Goal: Transaction & Acquisition: Download file/media

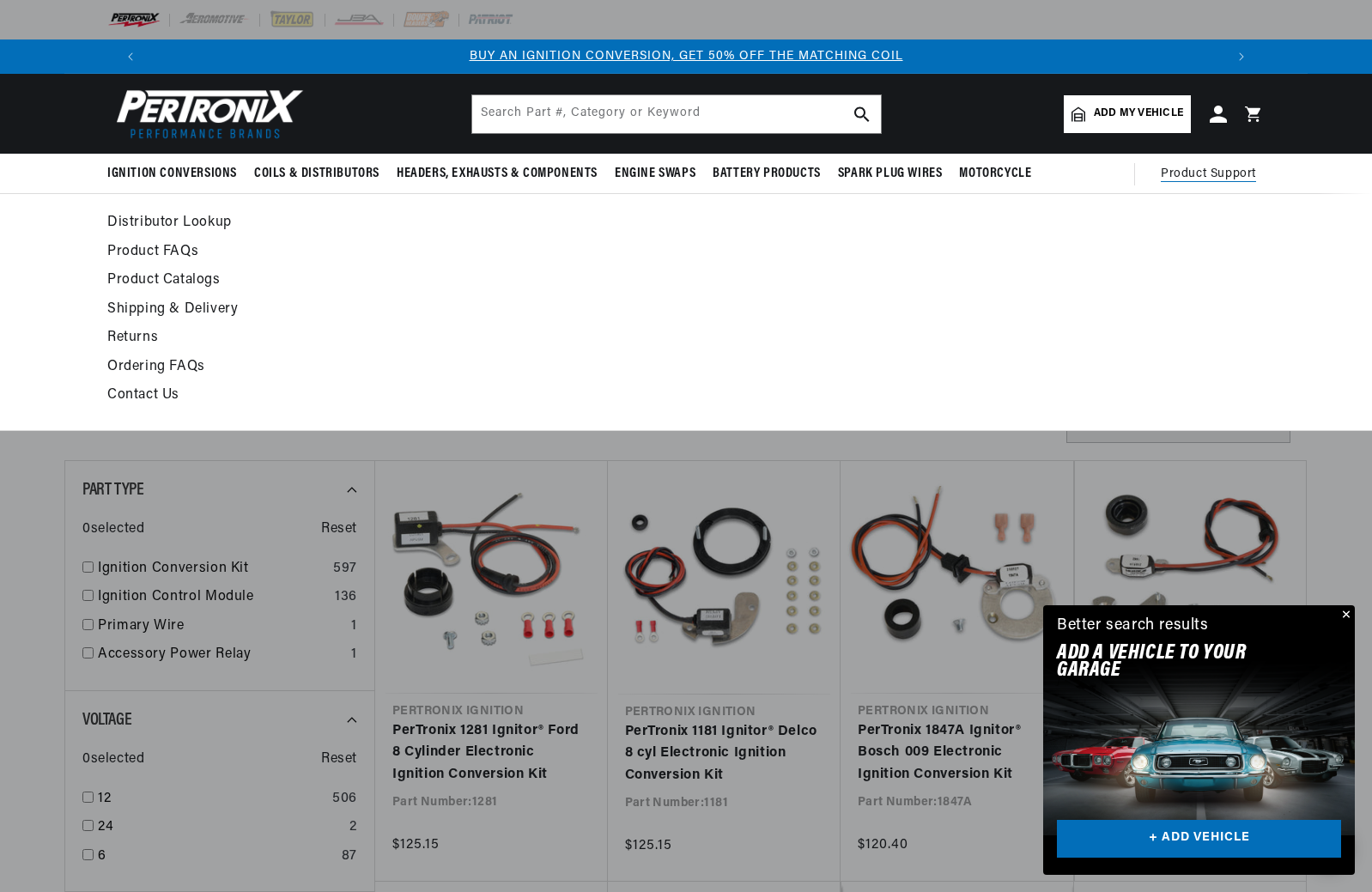
click at [1189, 172] on span "Product Support" at bounding box center [1207, 173] width 95 height 19
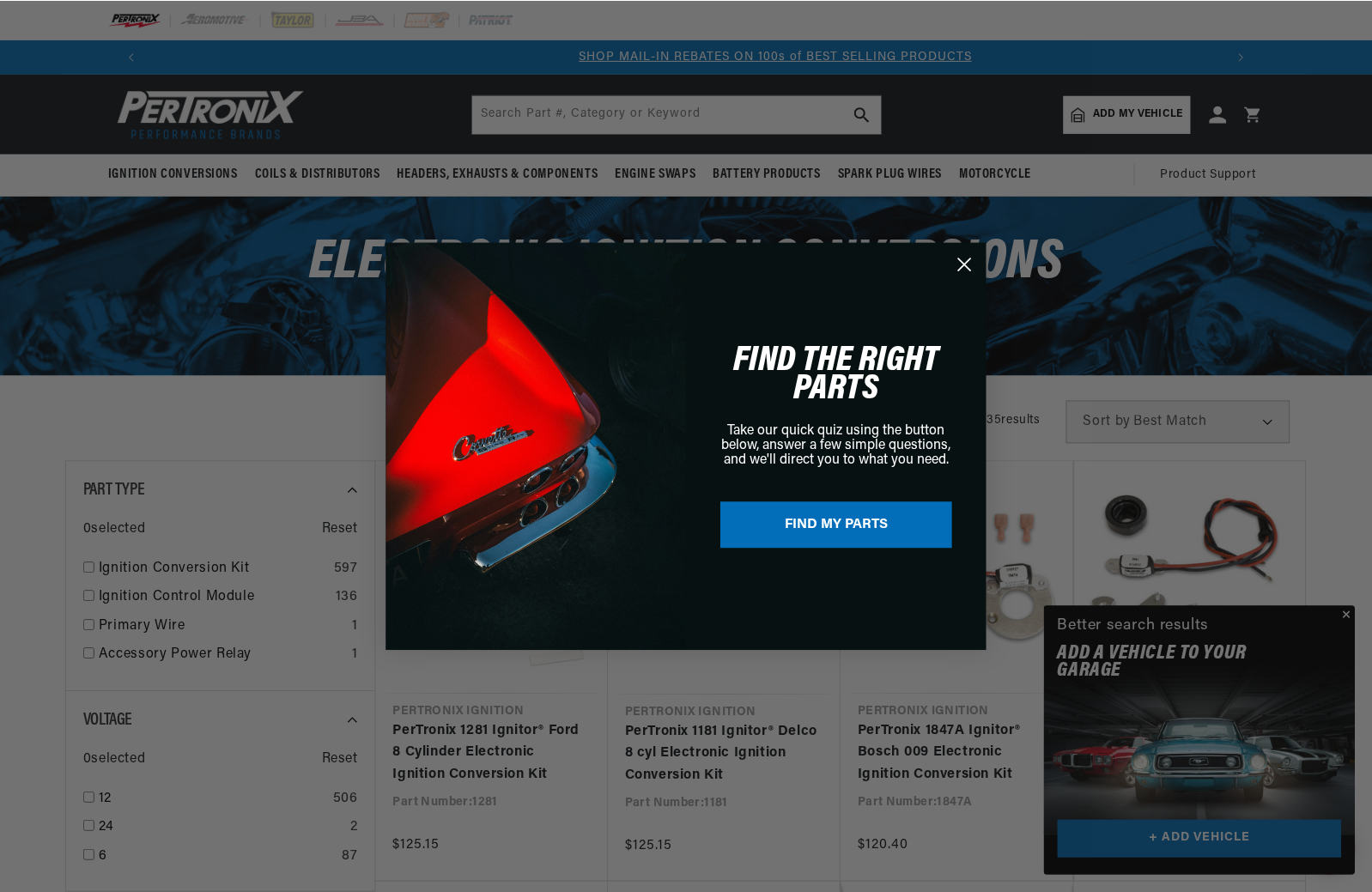
scroll to position [0, 1072]
drag, startPoint x: 964, startPoint y: 258, endPoint x: 981, endPoint y: 250, distance: 18.8
click at [966, 258] on circle "Close dialog" at bounding box center [965, 264] width 28 height 28
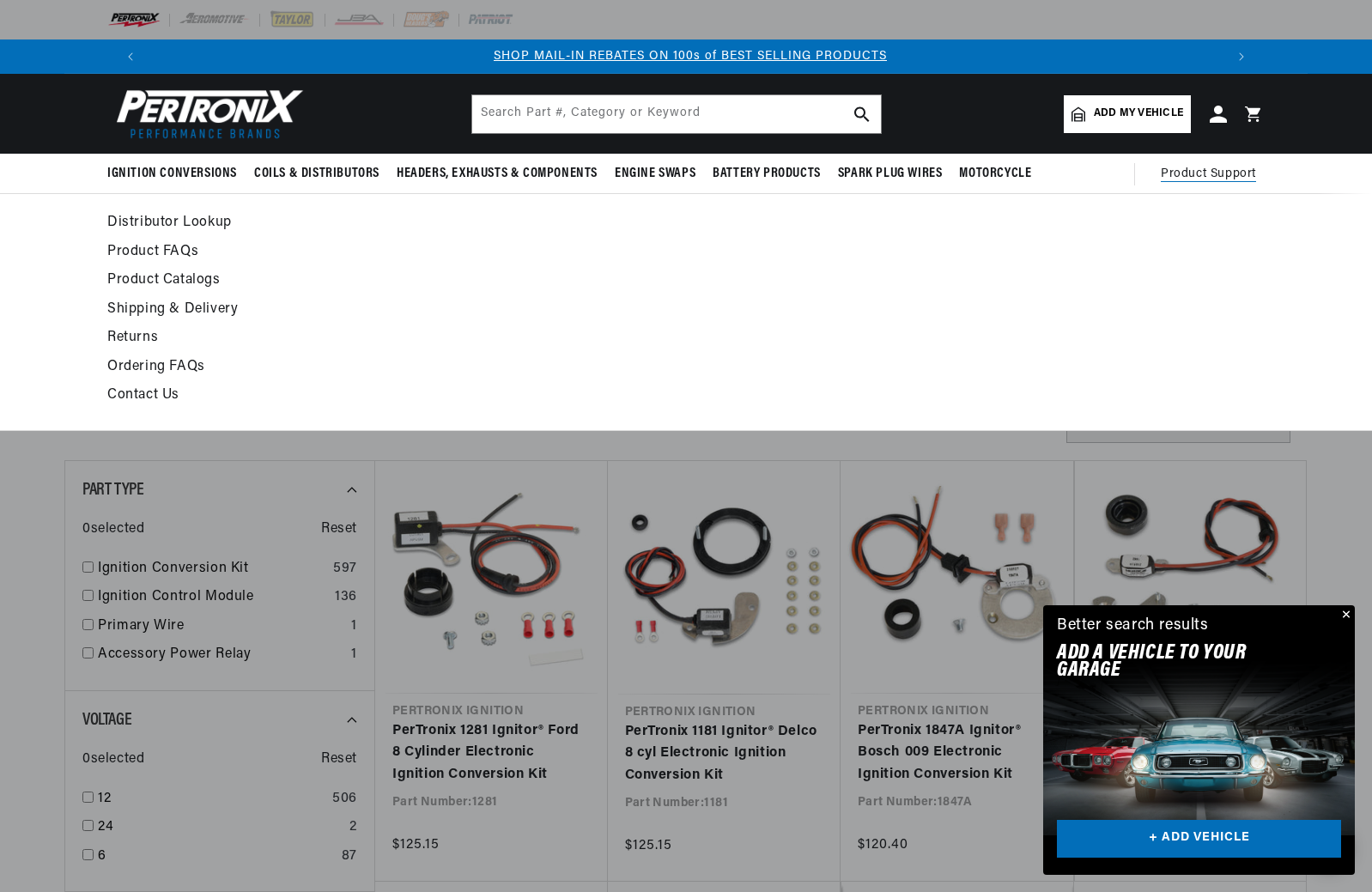
click at [1218, 171] on span "Product Support" at bounding box center [1207, 173] width 95 height 19
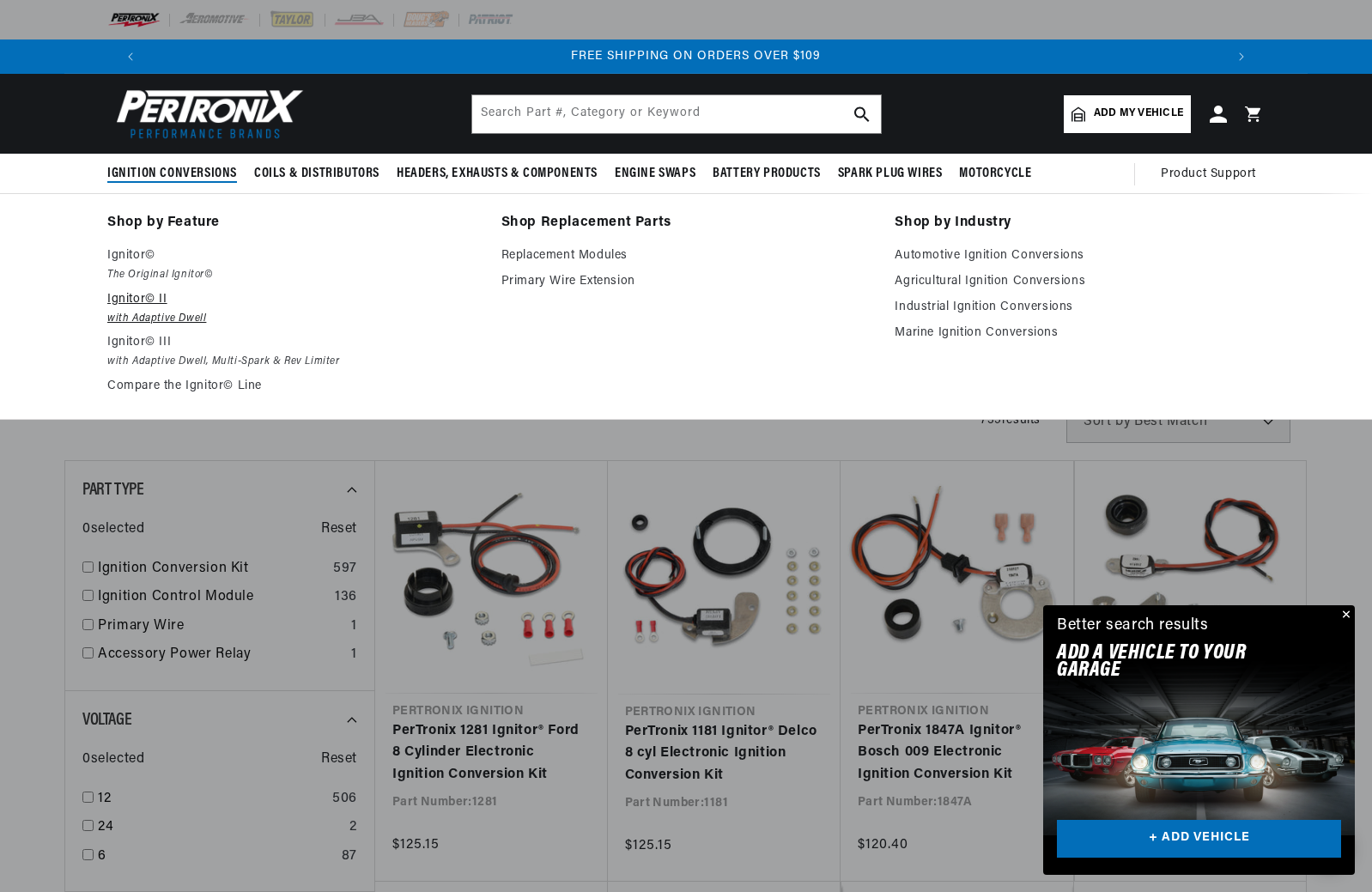
scroll to position [0, 2144]
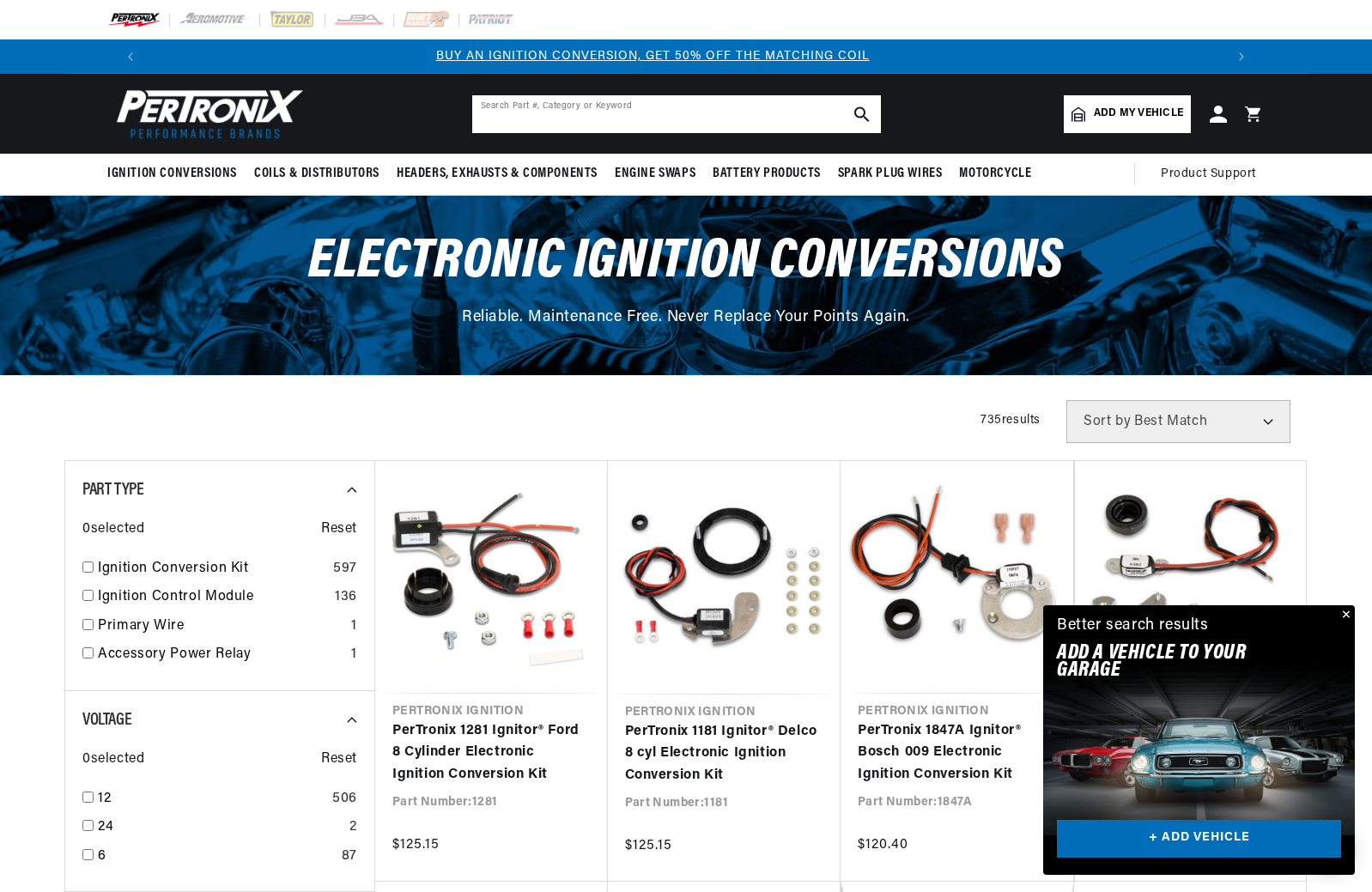
click at [507, 122] on input "text" at bounding box center [676, 114] width 409 height 38
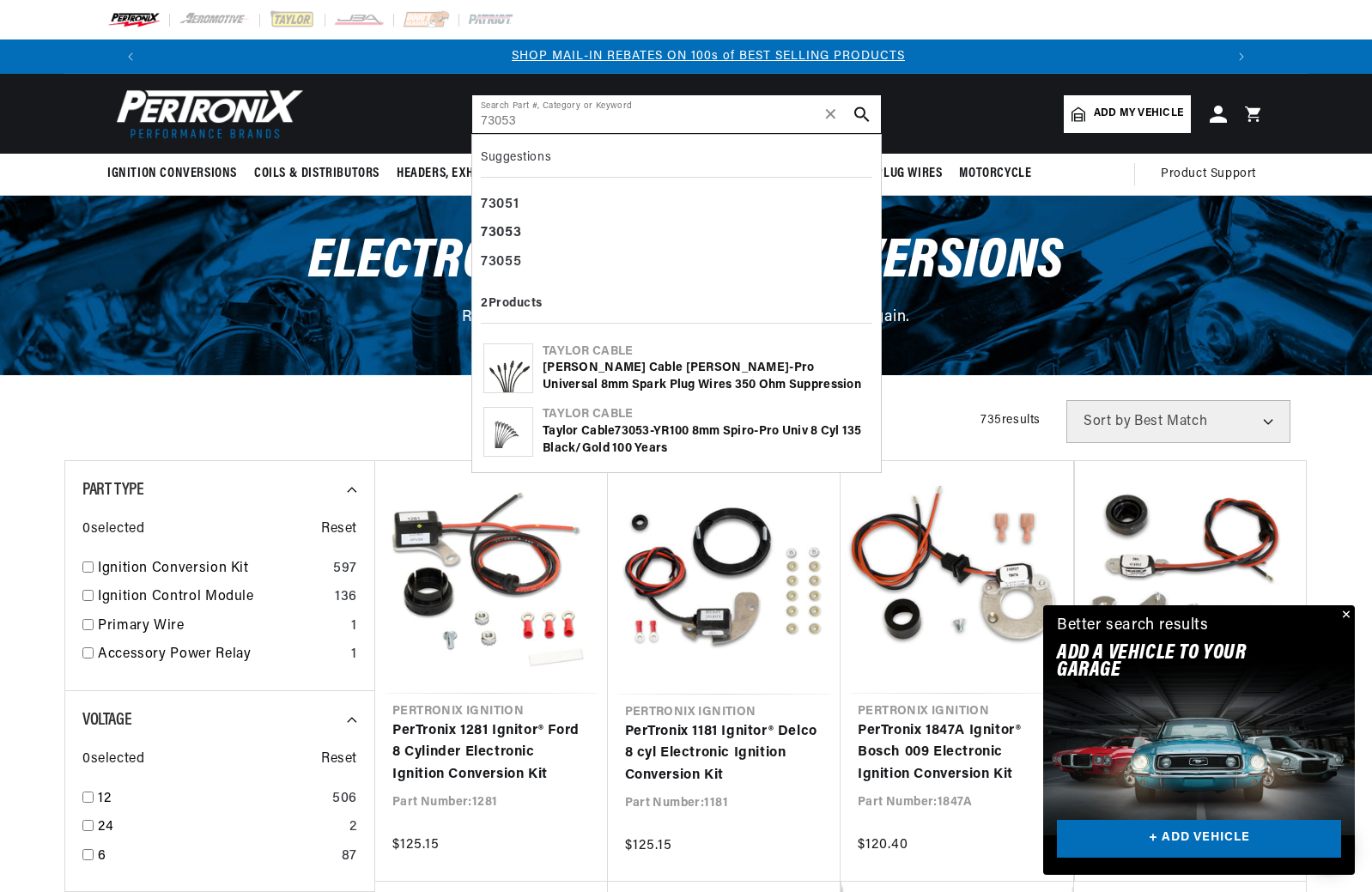
scroll to position [0, 1072]
type input "73053"
click at [858, 122] on icon "search button" at bounding box center [862, 115] width 16 height 16
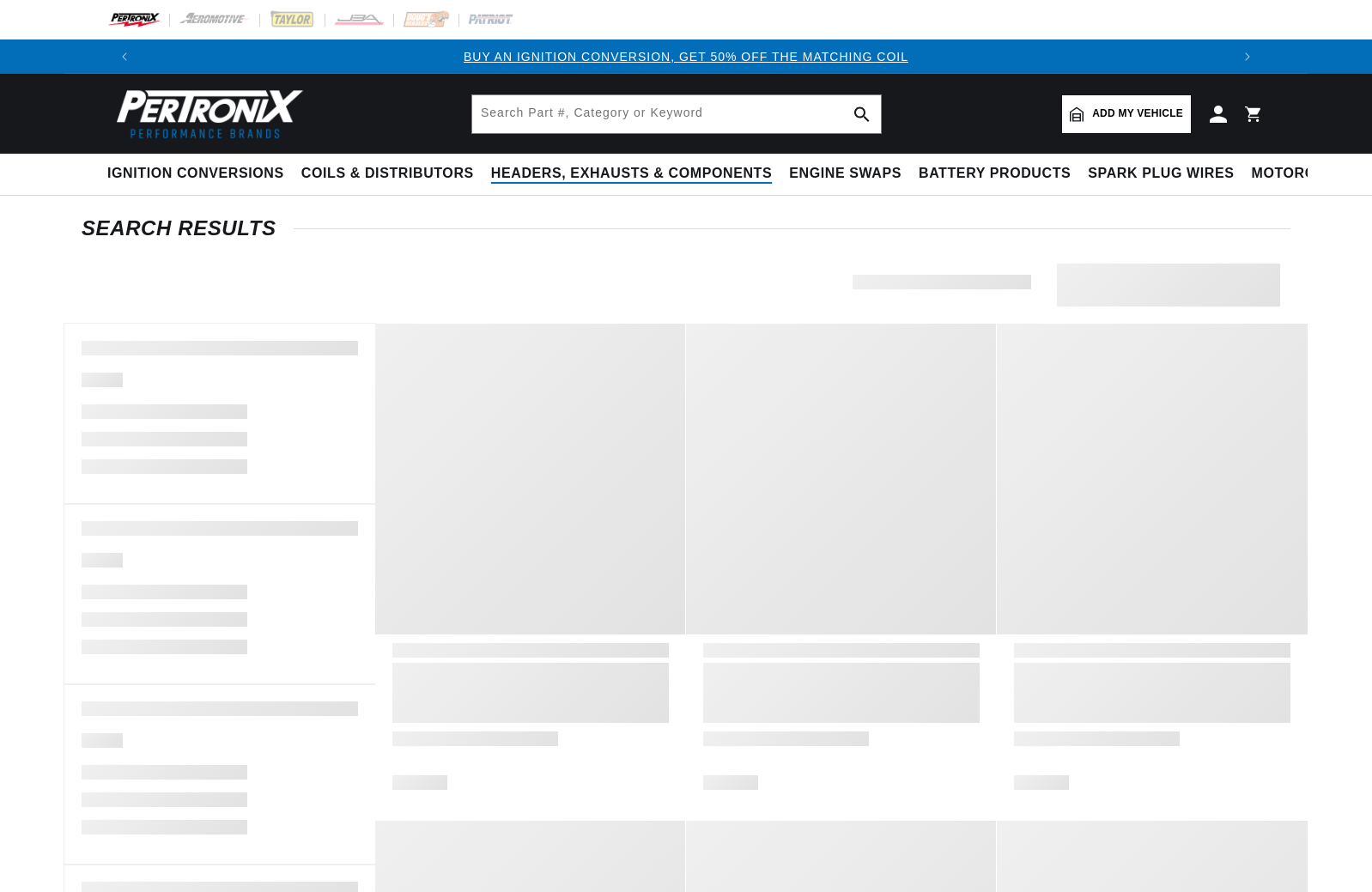
type input "73053"
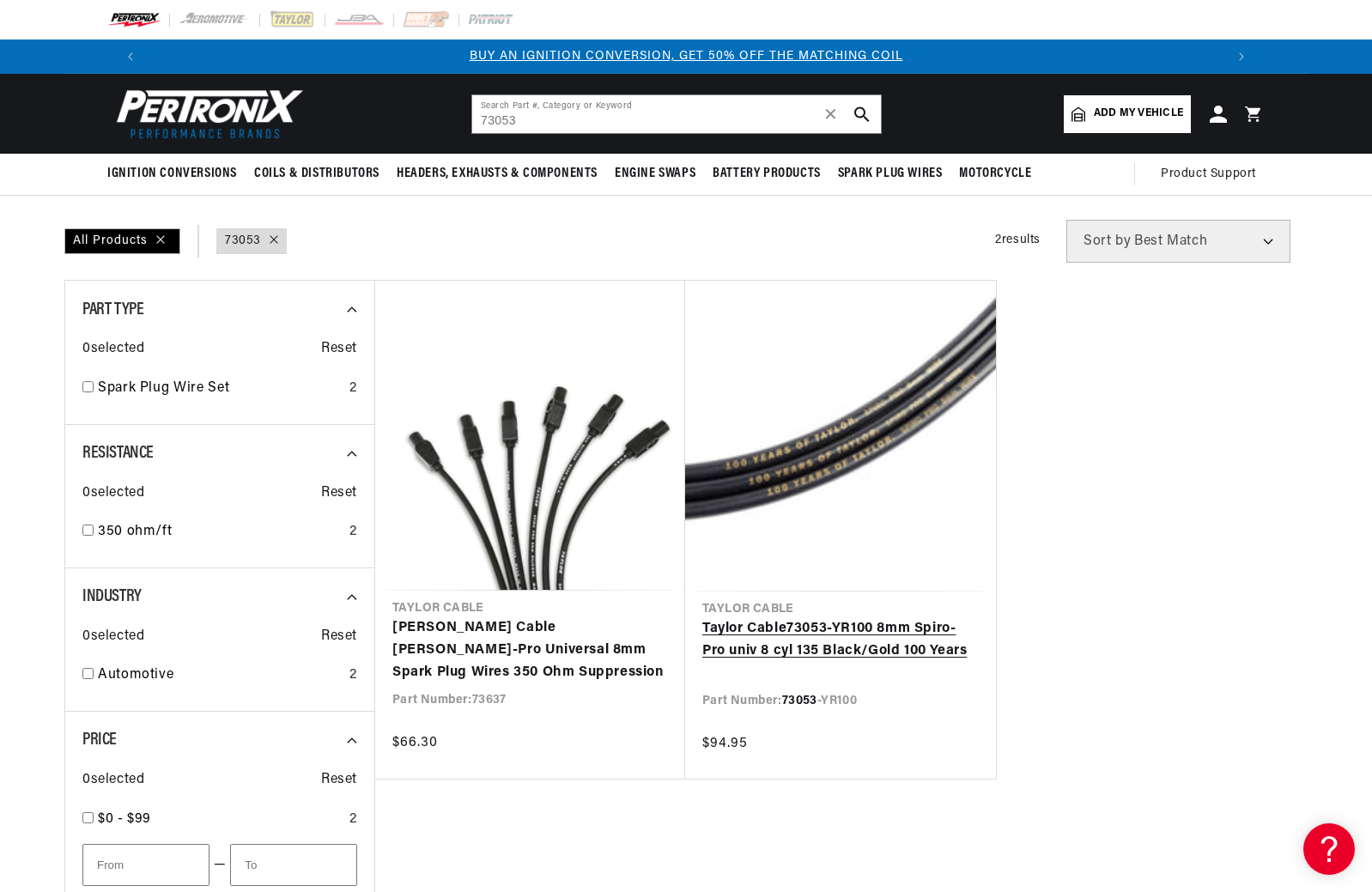
click at [834, 619] on link "Taylor Cable 73053 -YR100 8mm Spiro-Pro univ 8 cyl 135 Black/Gold 100 Years" at bounding box center [841, 640] width 276 height 44
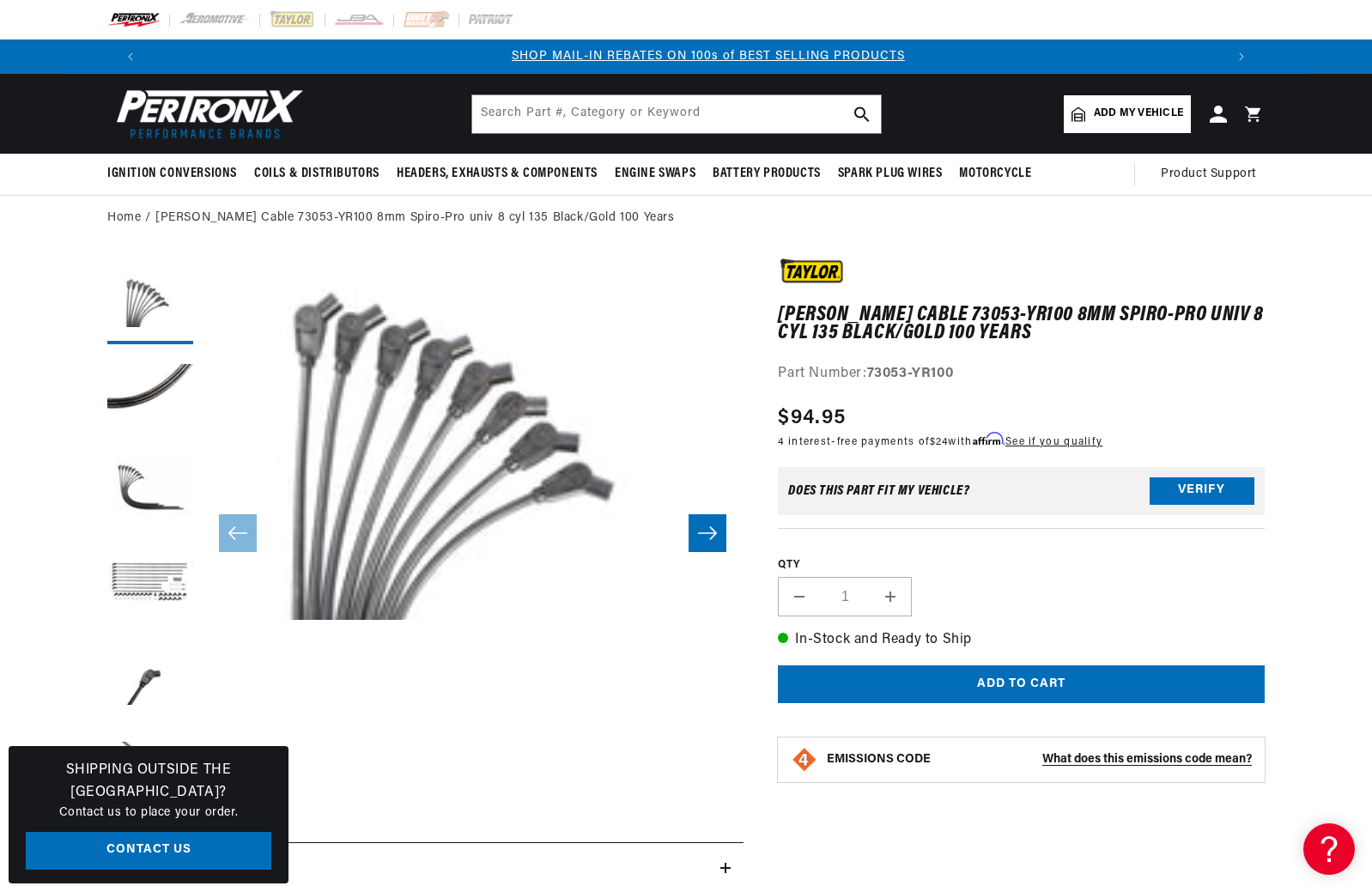
scroll to position [0, 1072]
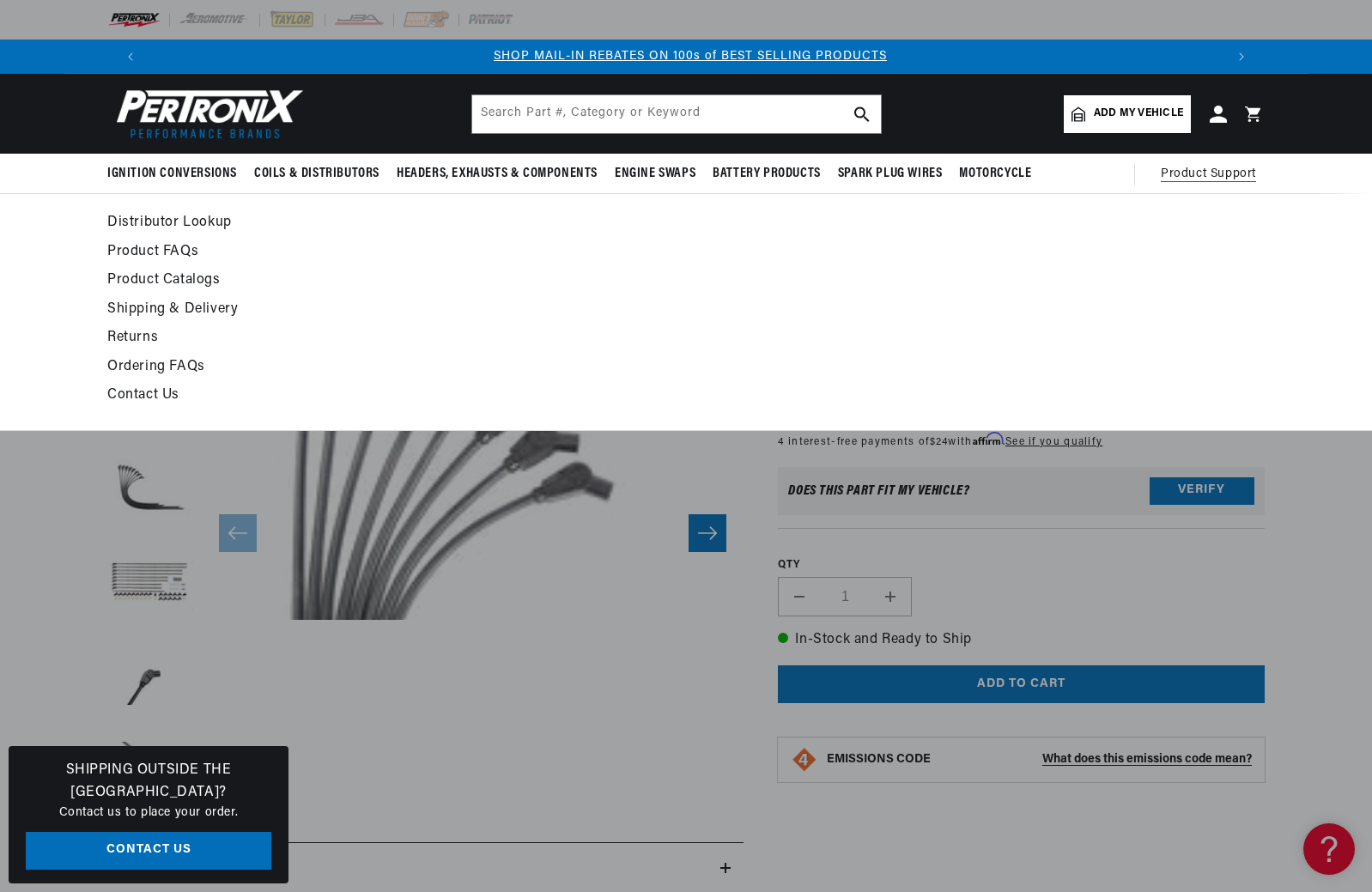
click at [1197, 173] on span "Product Support" at bounding box center [1207, 173] width 95 height 19
click at [1203, 173] on span "Product Support" at bounding box center [1207, 173] width 95 height 19
click at [1201, 170] on span "Product Support" at bounding box center [1207, 173] width 95 height 19
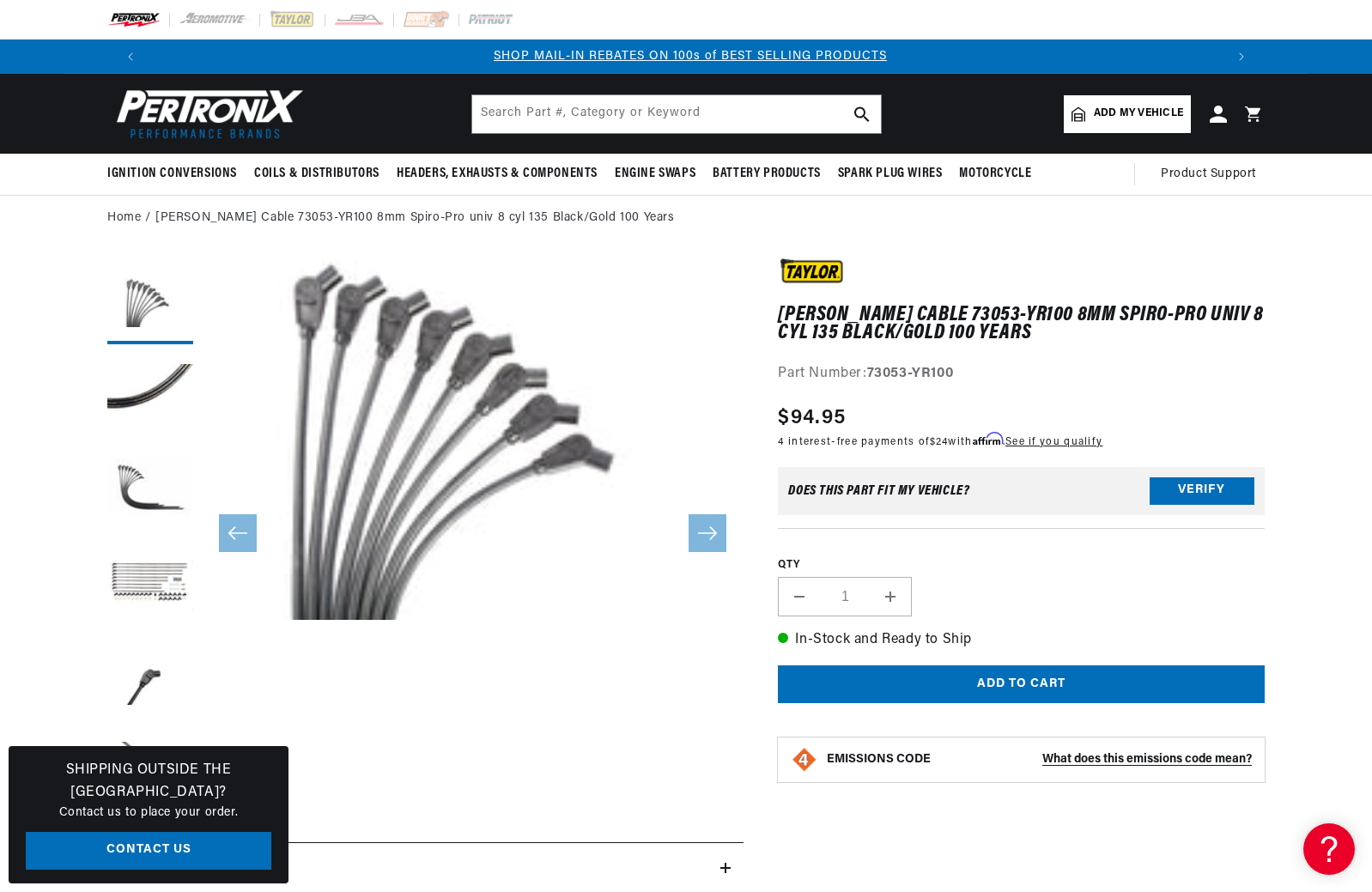
scroll to position [36, 0]
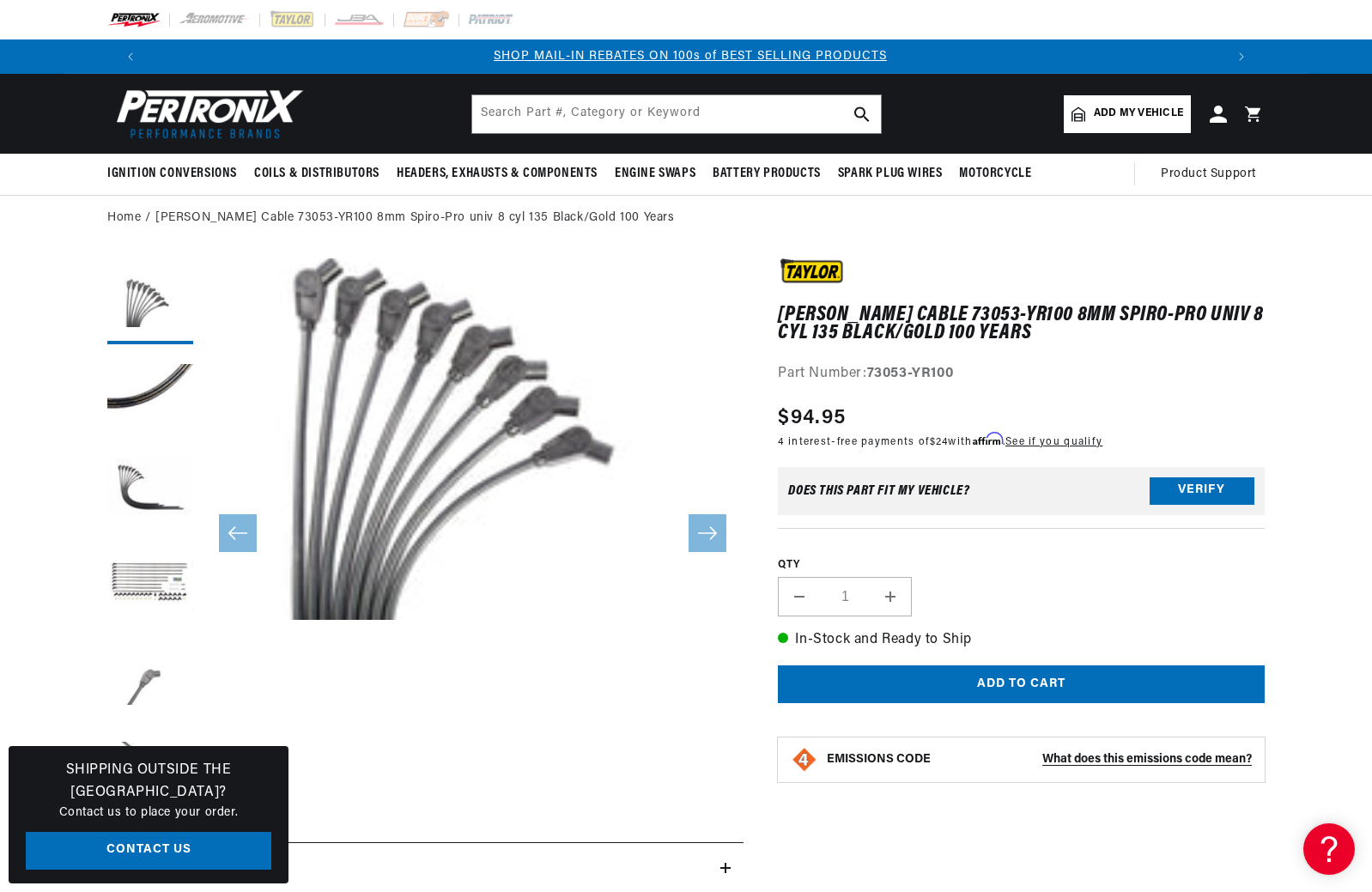
click at [142, 686] on button "Load image 5 in gallery view" at bounding box center [151, 679] width 86 height 86
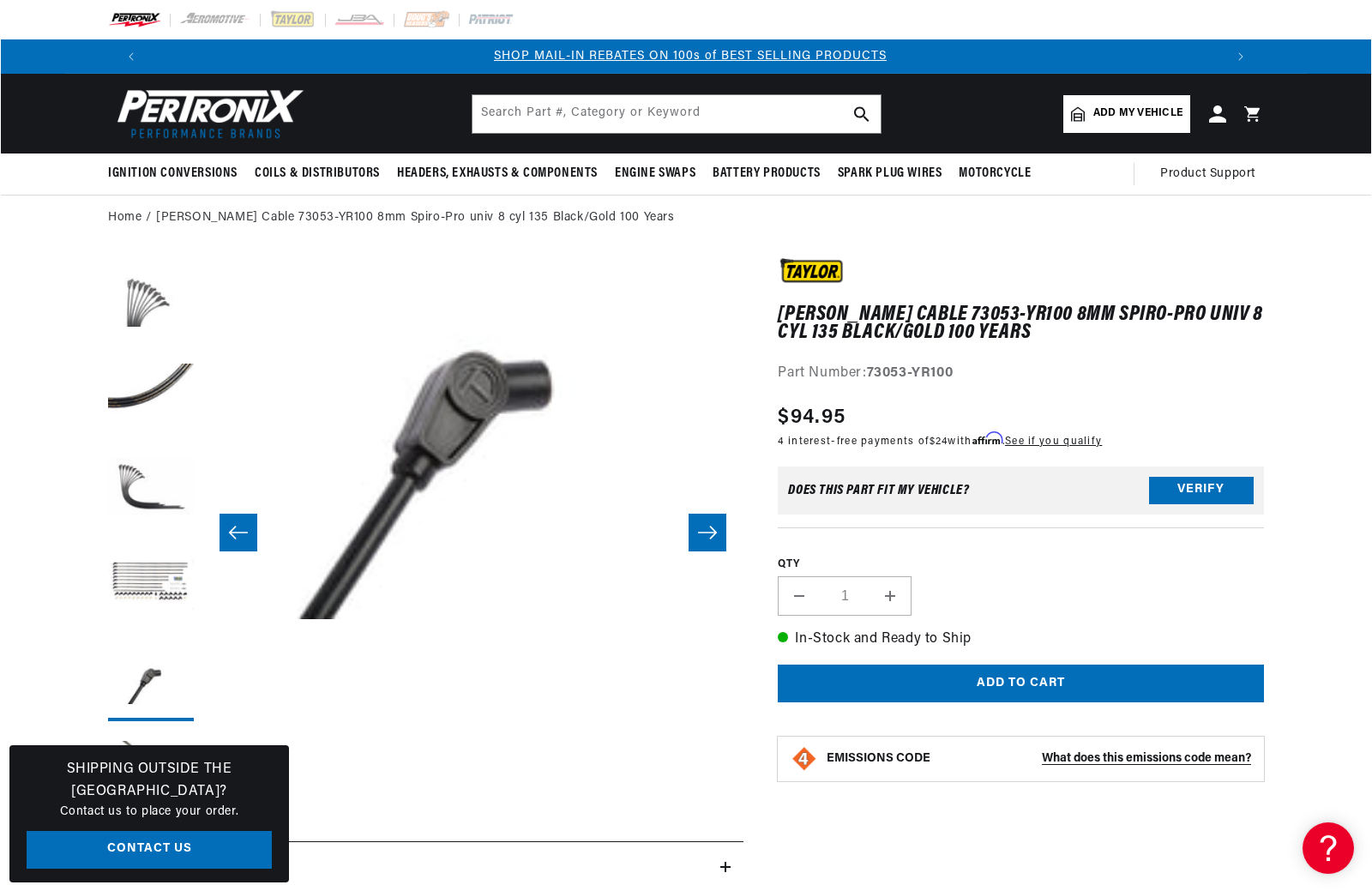
scroll to position [36, 2166]
click at [147, 619] on button "Open media 5 in modal" at bounding box center [147, 619] width 0 height 0
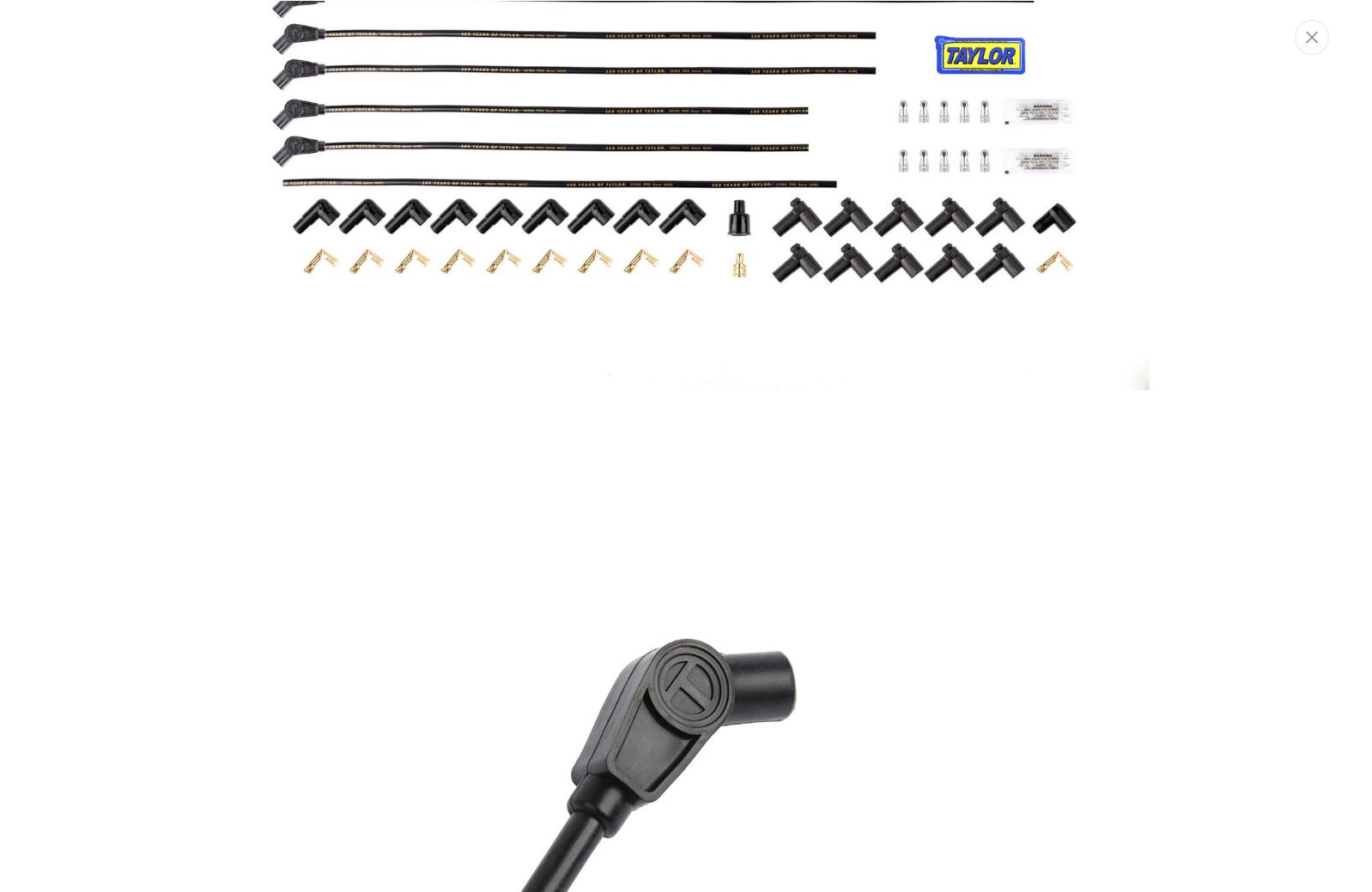
scroll to position [0, 0]
click at [1307, 40] on icon "Close" at bounding box center [1313, 36] width 12 height 13
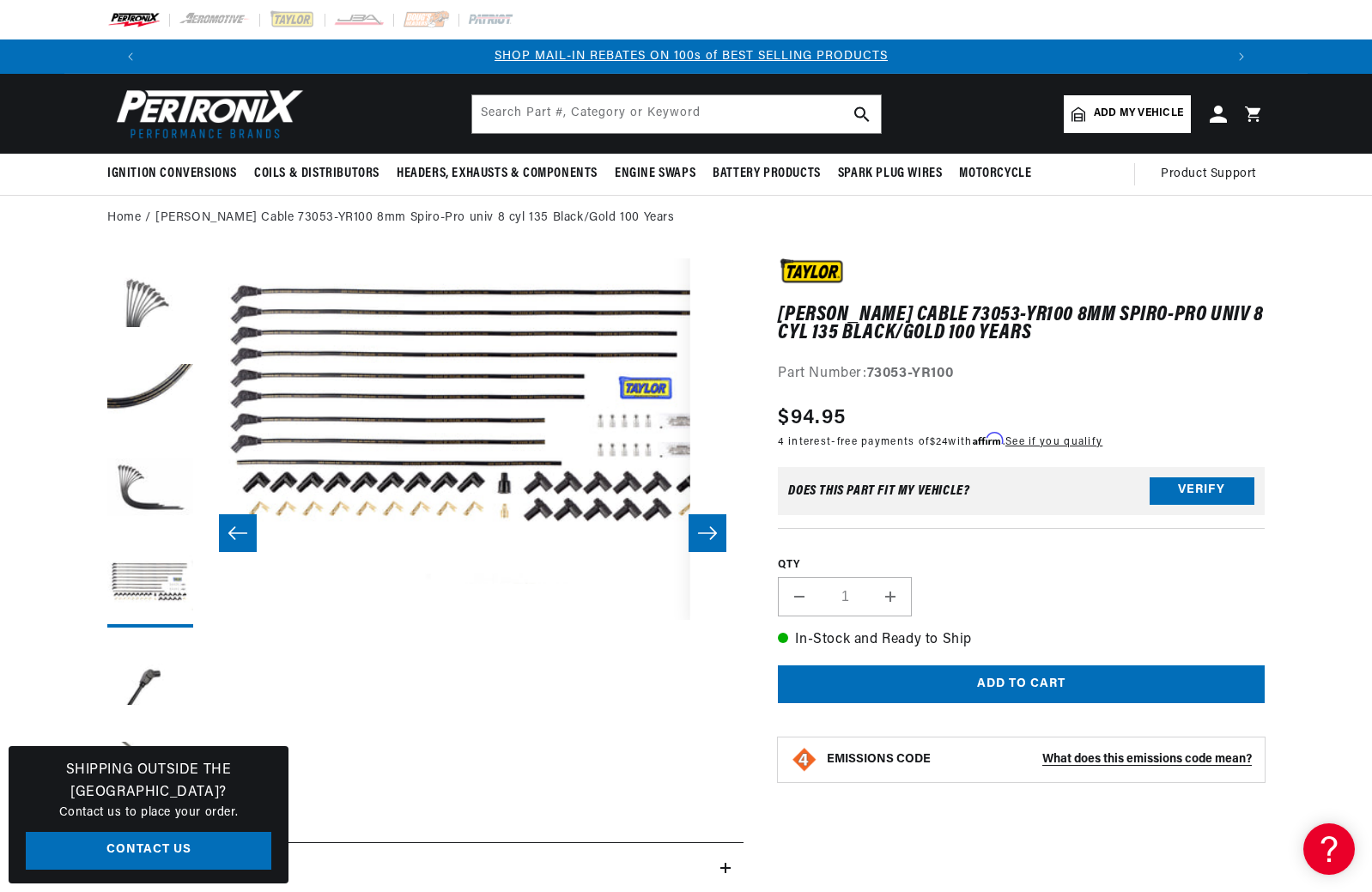
scroll to position [0, 1072]
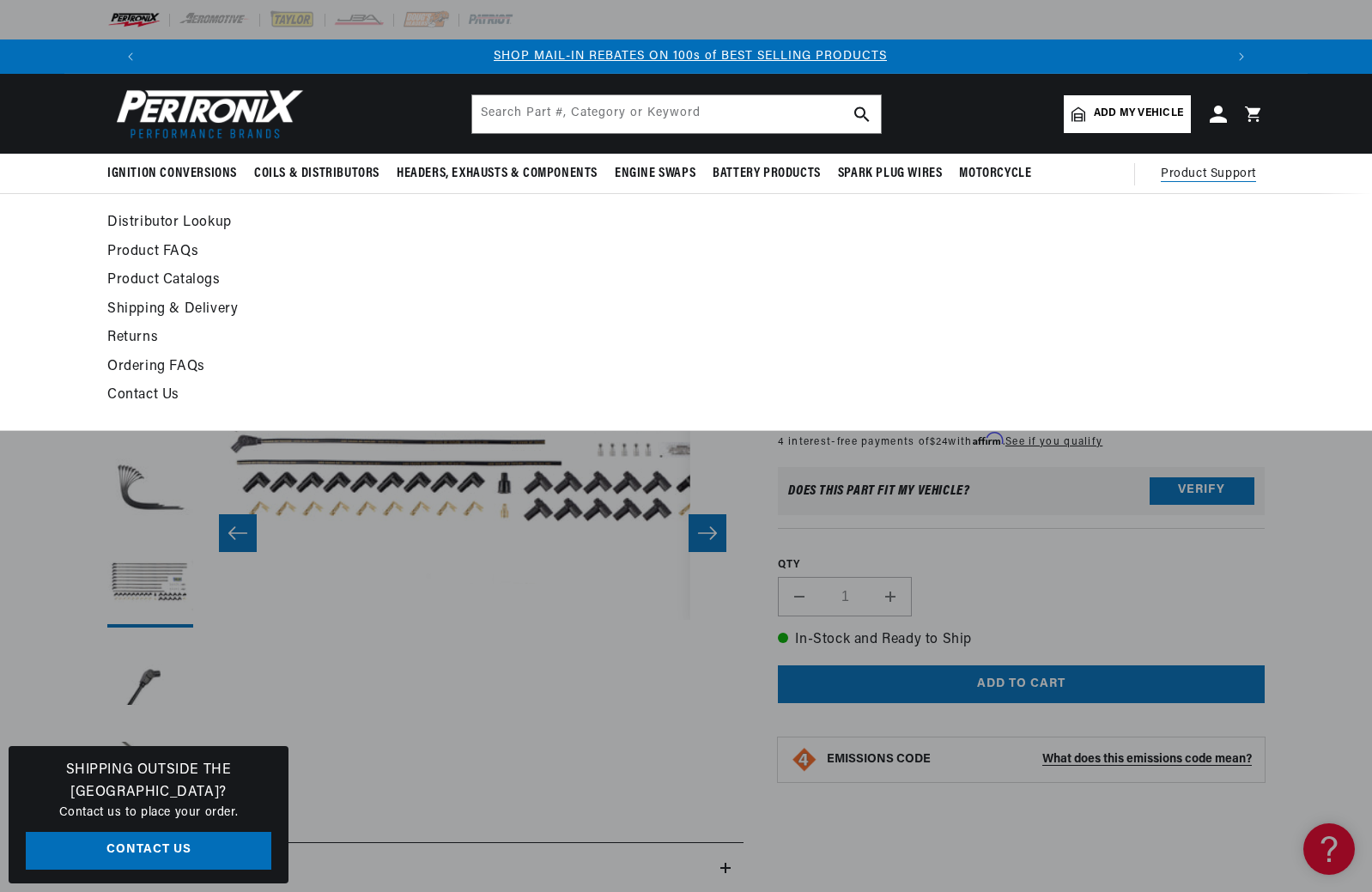
click at [1216, 172] on span "Product Support" at bounding box center [1207, 173] width 95 height 19
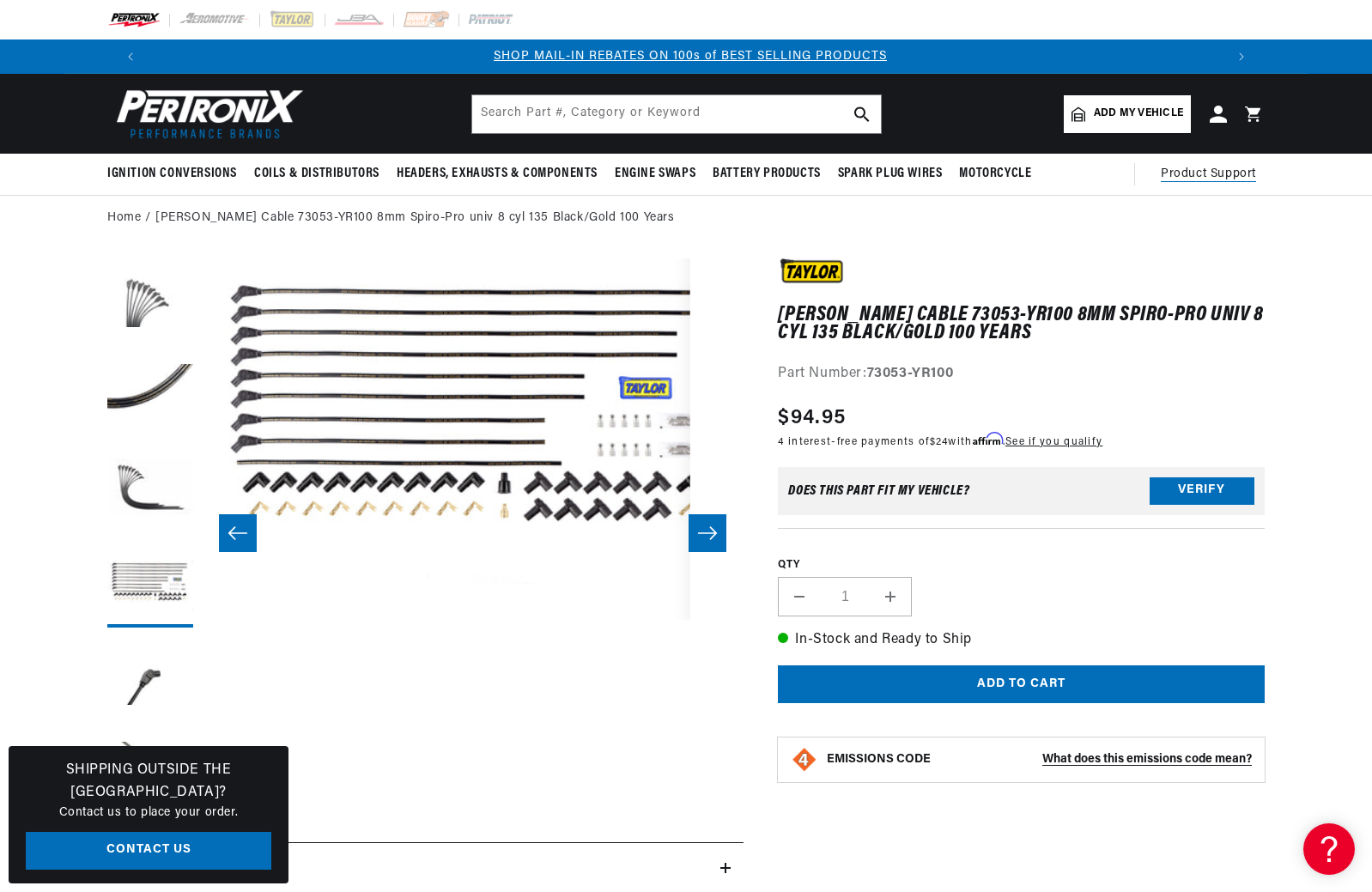
click at [1209, 176] on span "Product Support" at bounding box center [1207, 173] width 95 height 19
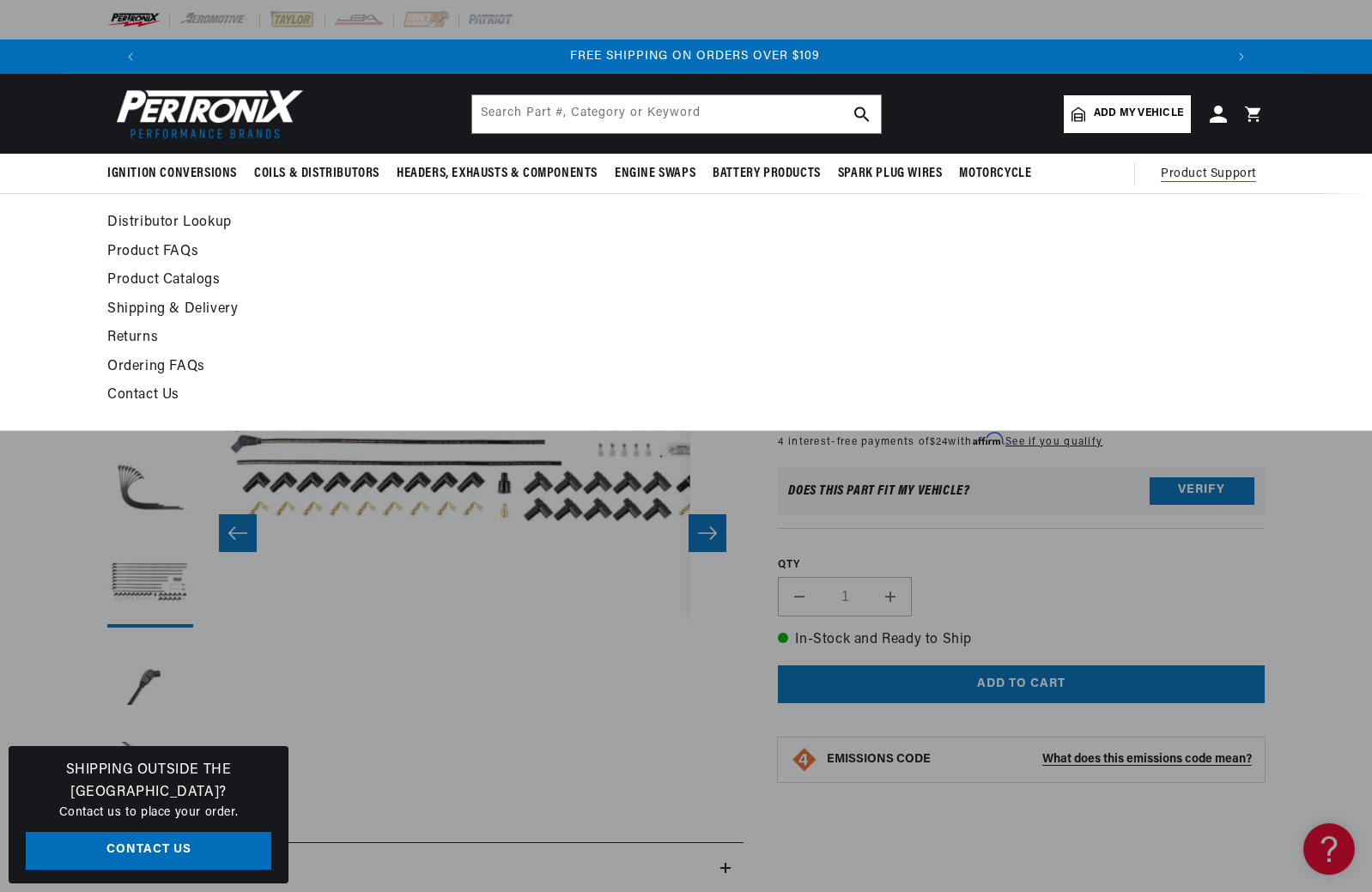
click at [1201, 175] on span "Product Support" at bounding box center [1207, 173] width 95 height 19
click at [166, 275] on link "Product Catalogs" at bounding box center [529, 280] width 844 height 25
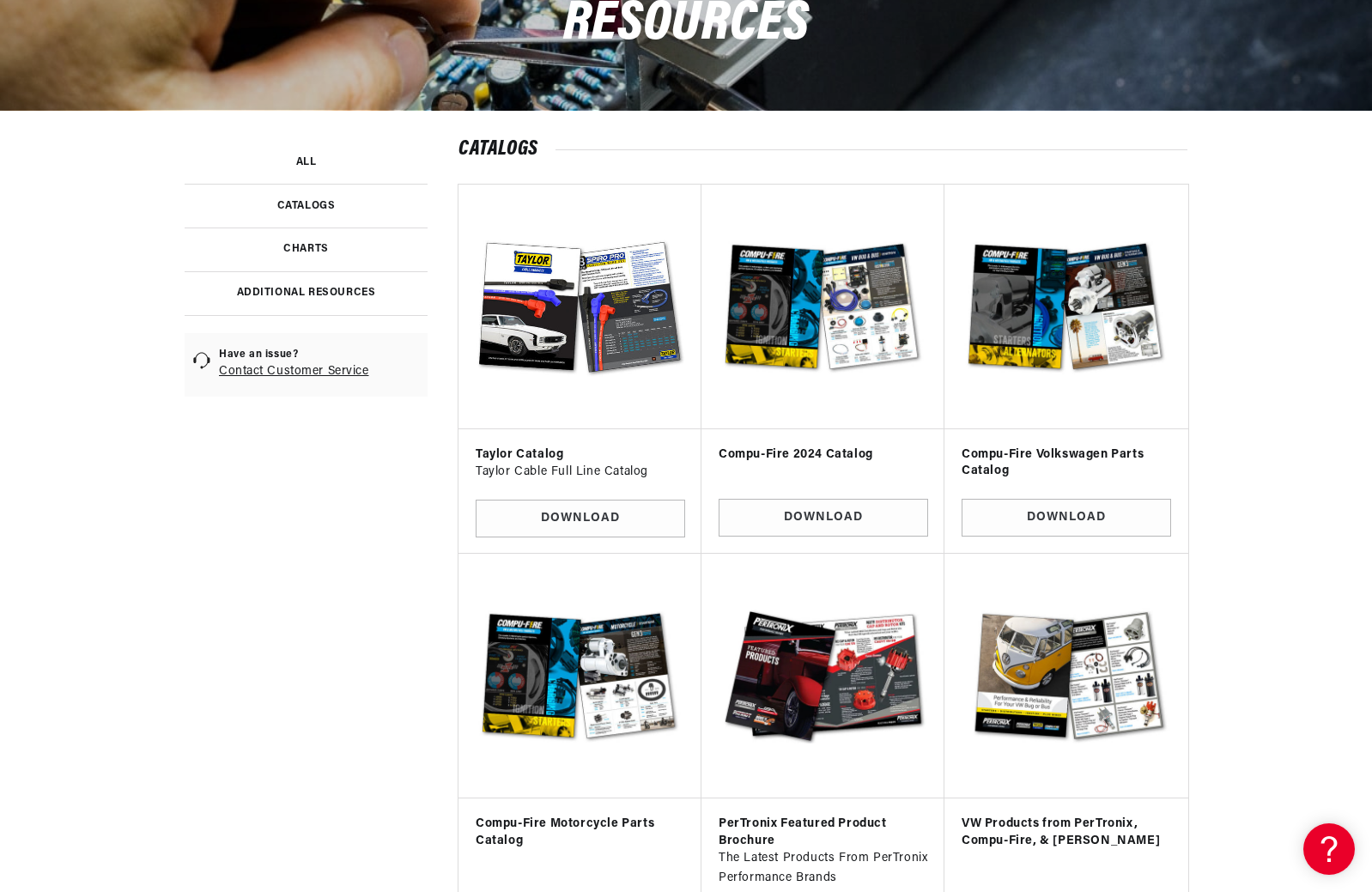
scroll to position [0, 1072]
click at [569, 517] on link "Download" at bounding box center [580, 519] width 210 height 38
